Goal: Use online tool/utility: Use online tool/utility

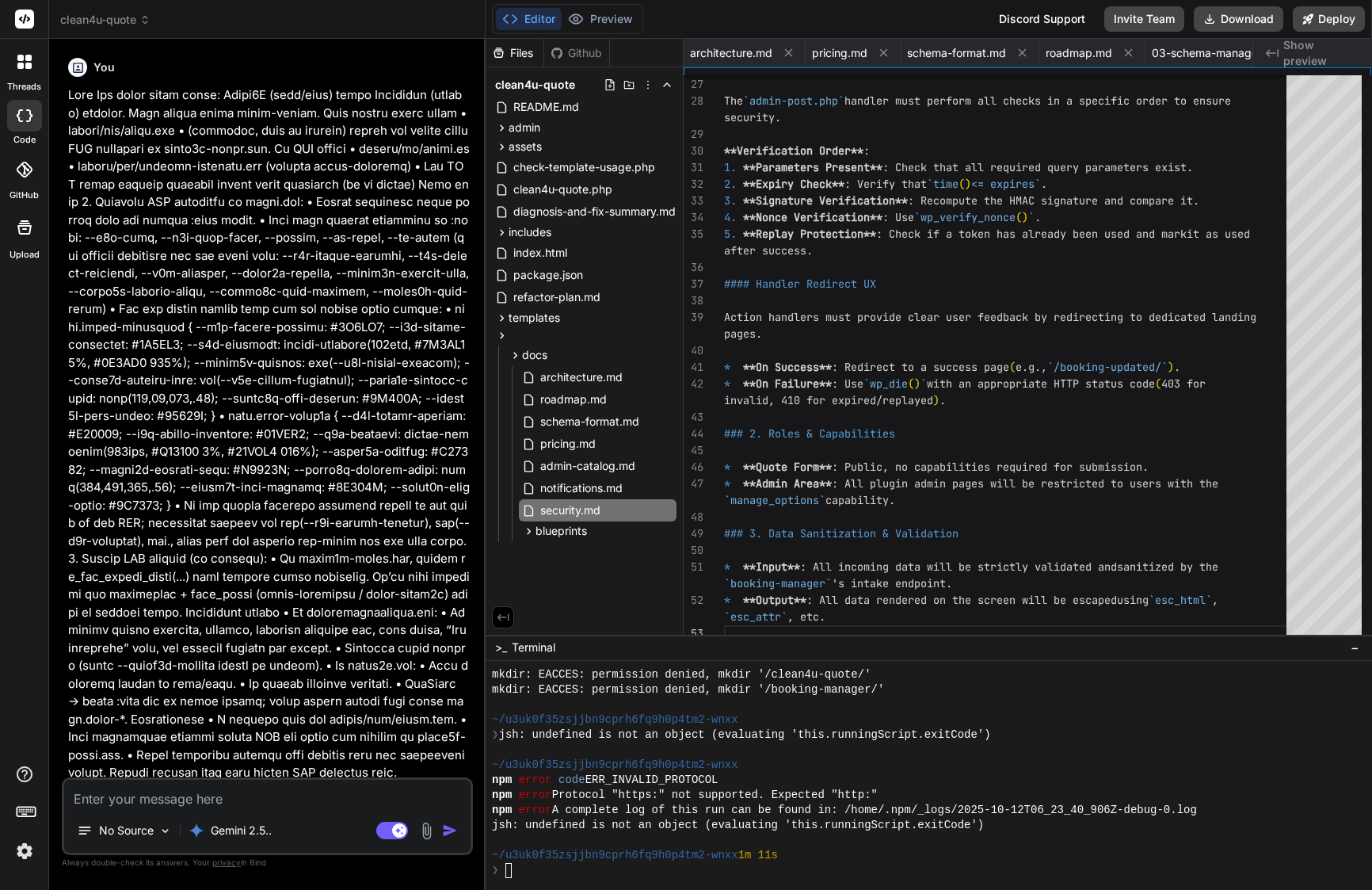
scroll to position [588, 0]
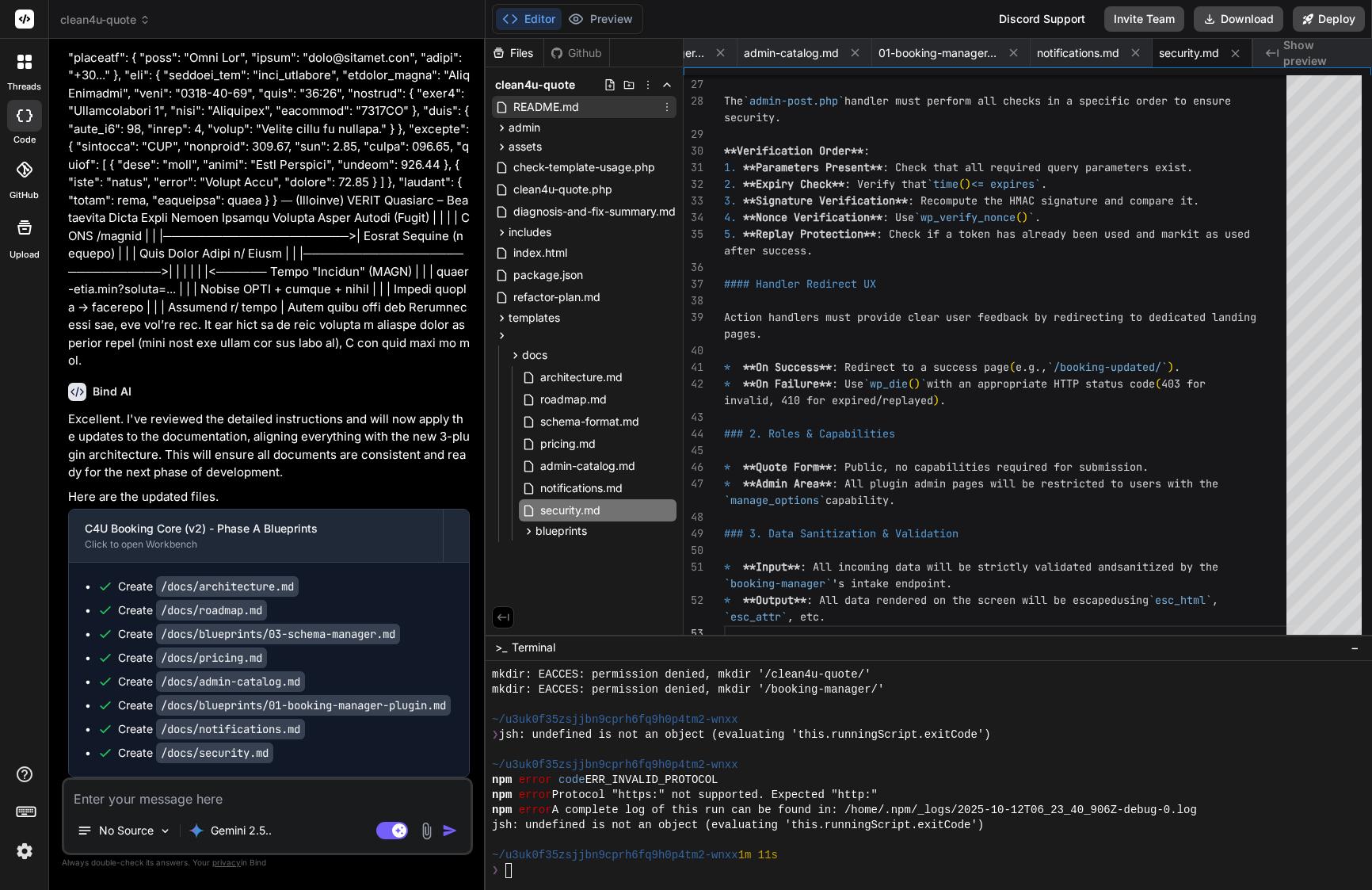
click at [555, 109] on span "README.md" at bounding box center [547, 107] width 69 height 19
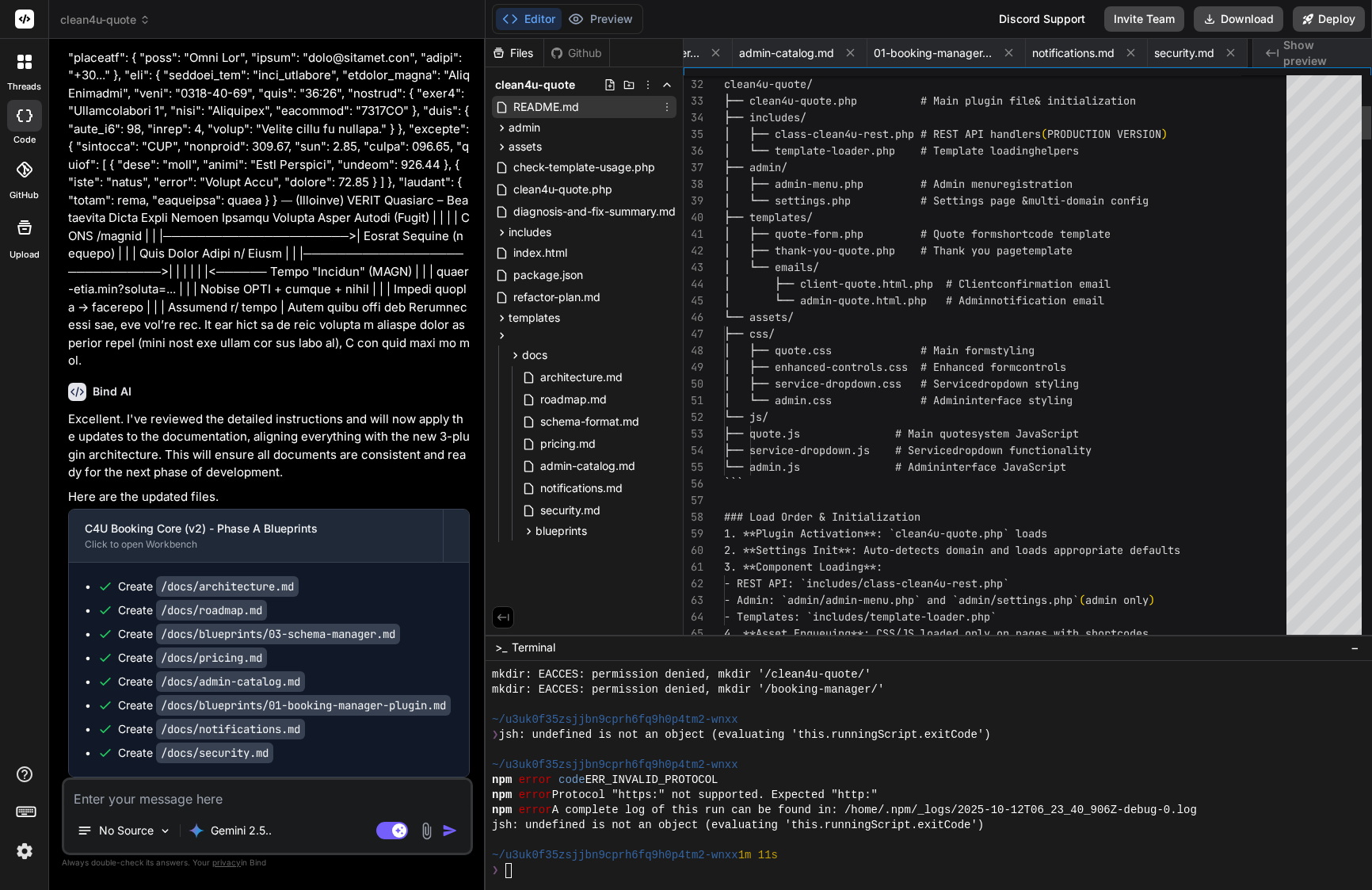
scroll to position [0, 677]
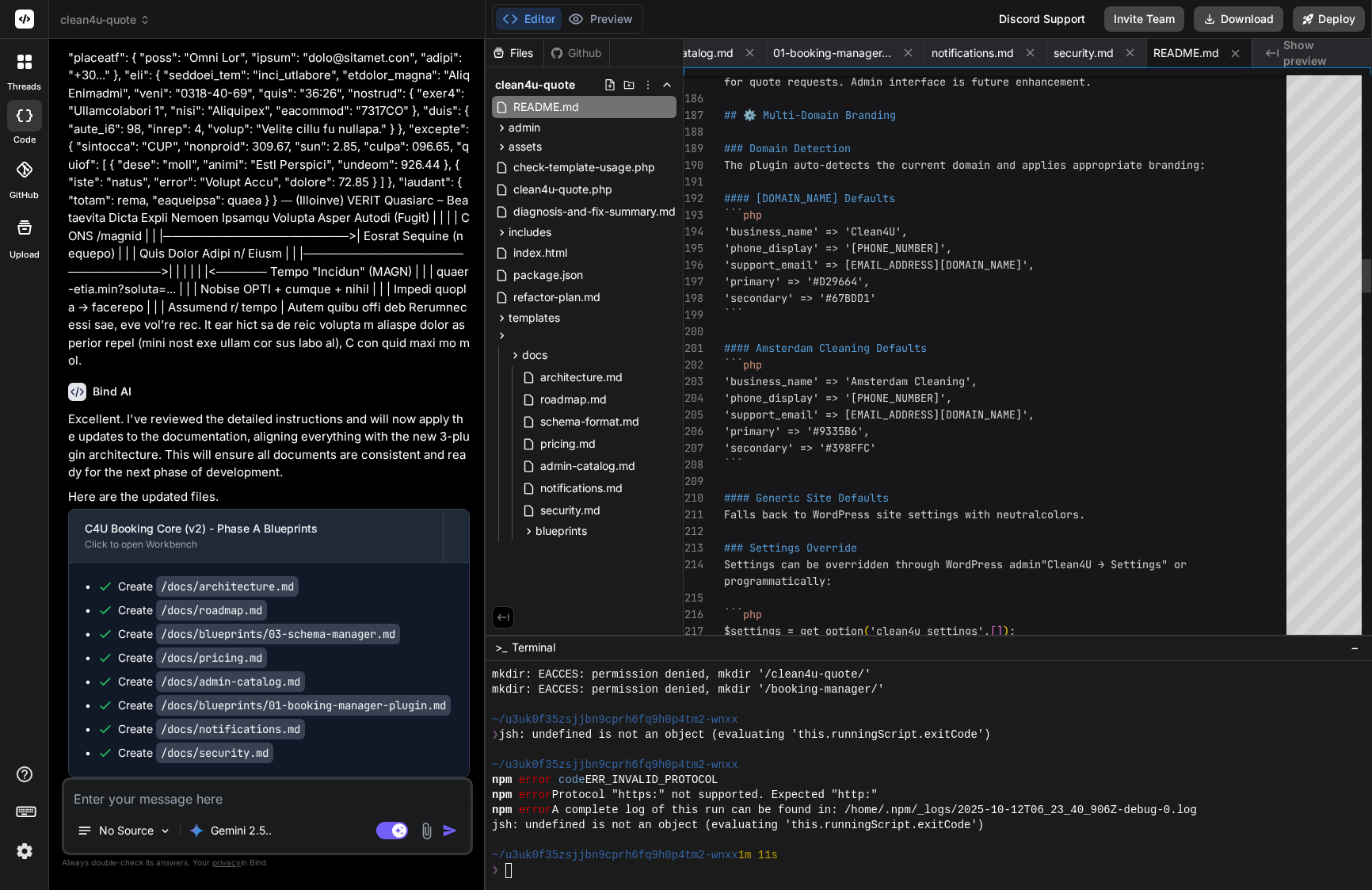
drag, startPoint x: 723, startPoint y: 230, endPoint x: 826, endPoint y: 243, distance: 103.8
click at [868, 258] on div "218 217 216 215 214 213 212 210 211 208 209 206 207 205 203 204 202 201 200 199…" at bounding box center [1027, 358] width 687 height 566
click at [724, 227] on span "'business_name' => 'Clean4U'," at bounding box center [815, 231] width 184 height 14
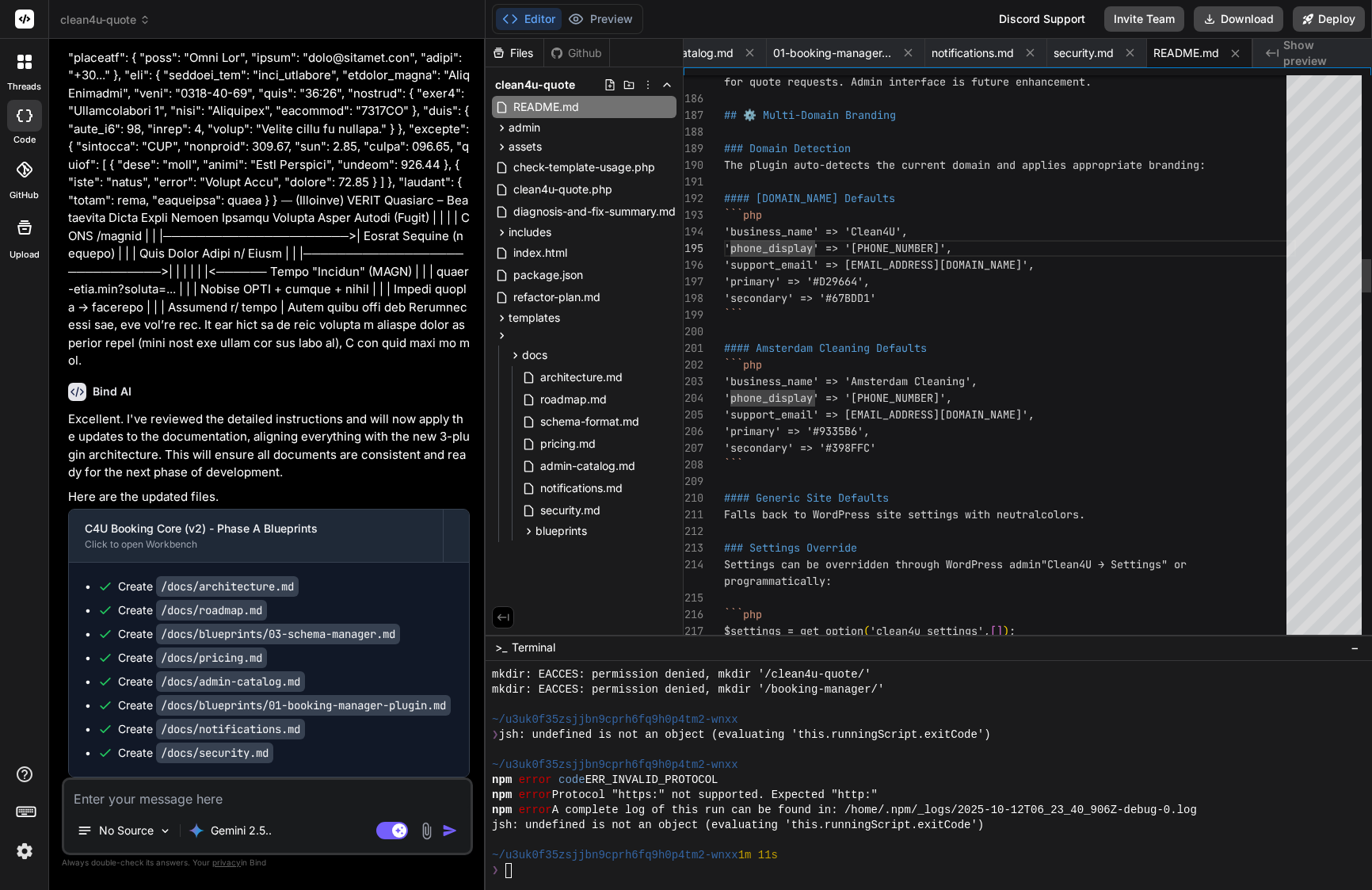
type textarea "## ⚙️ Multi-Domain Branding ### Domain Detection The plugin auto-detects the cu…"
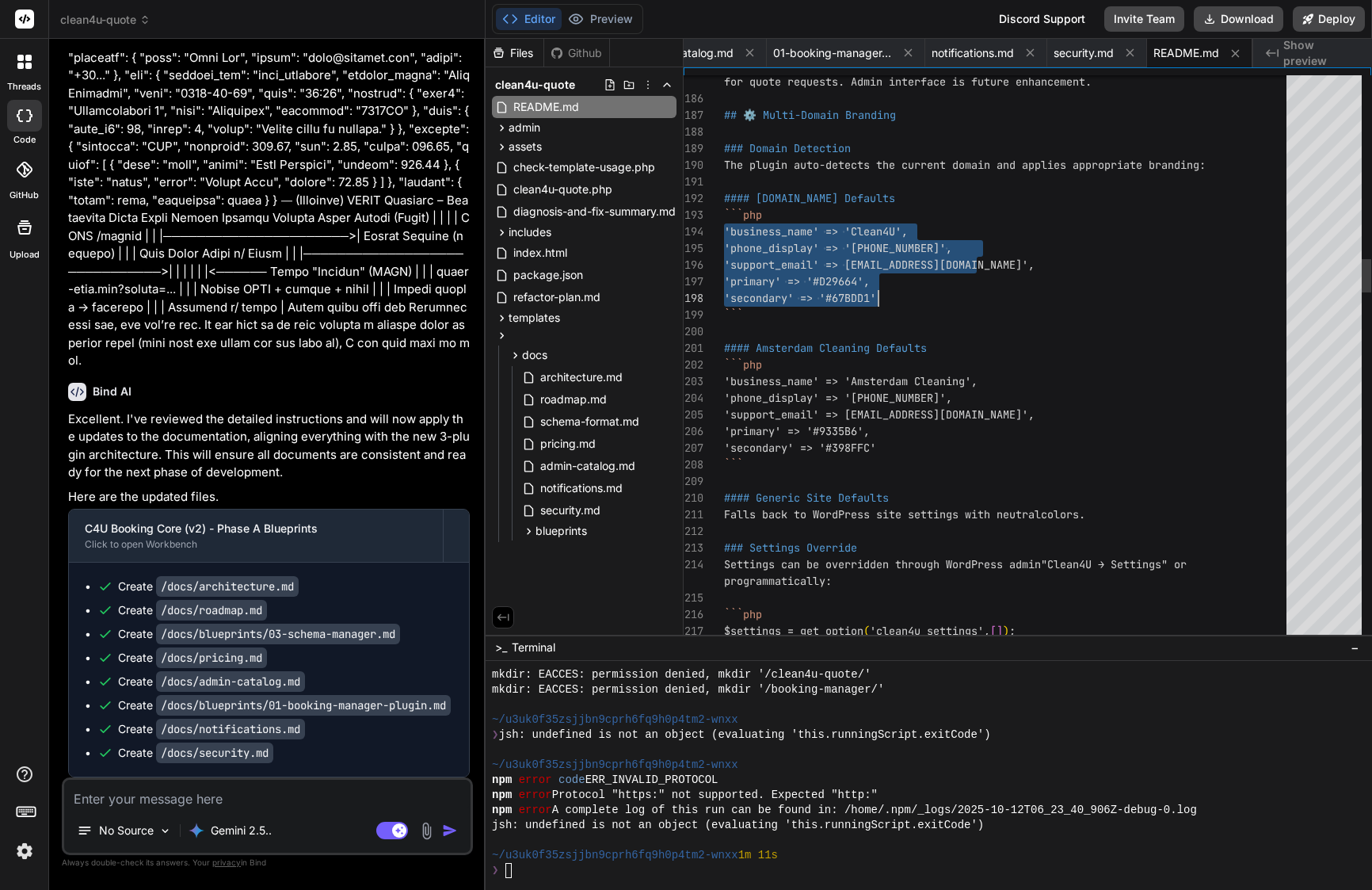
drag, startPoint x: 726, startPoint y: 224, endPoint x: 901, endPoint y: 288, distance: 186.3
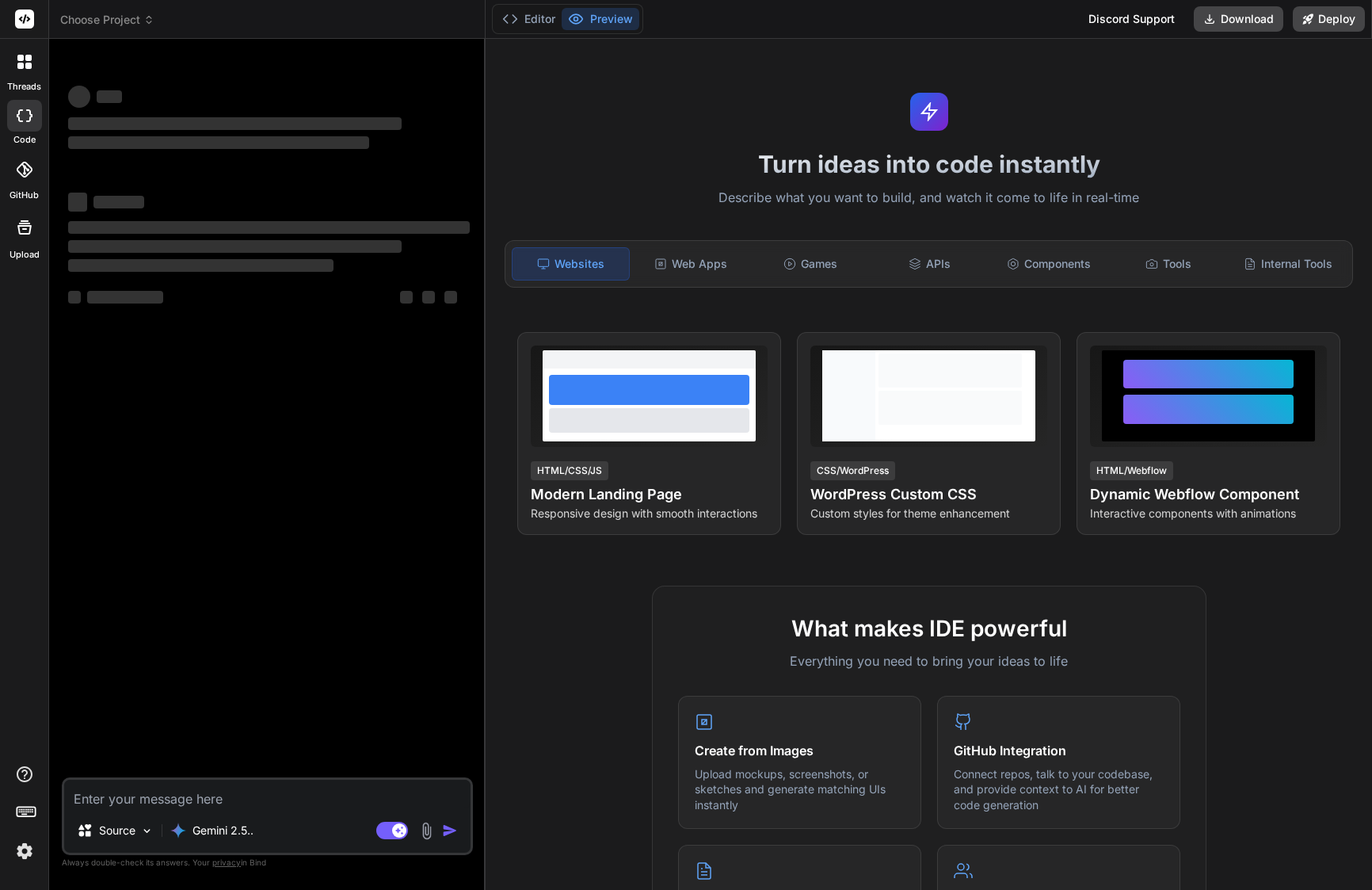
type textarea "x"
